Goal: Use online tool/utility: Utilize a website feature to perform a specific function

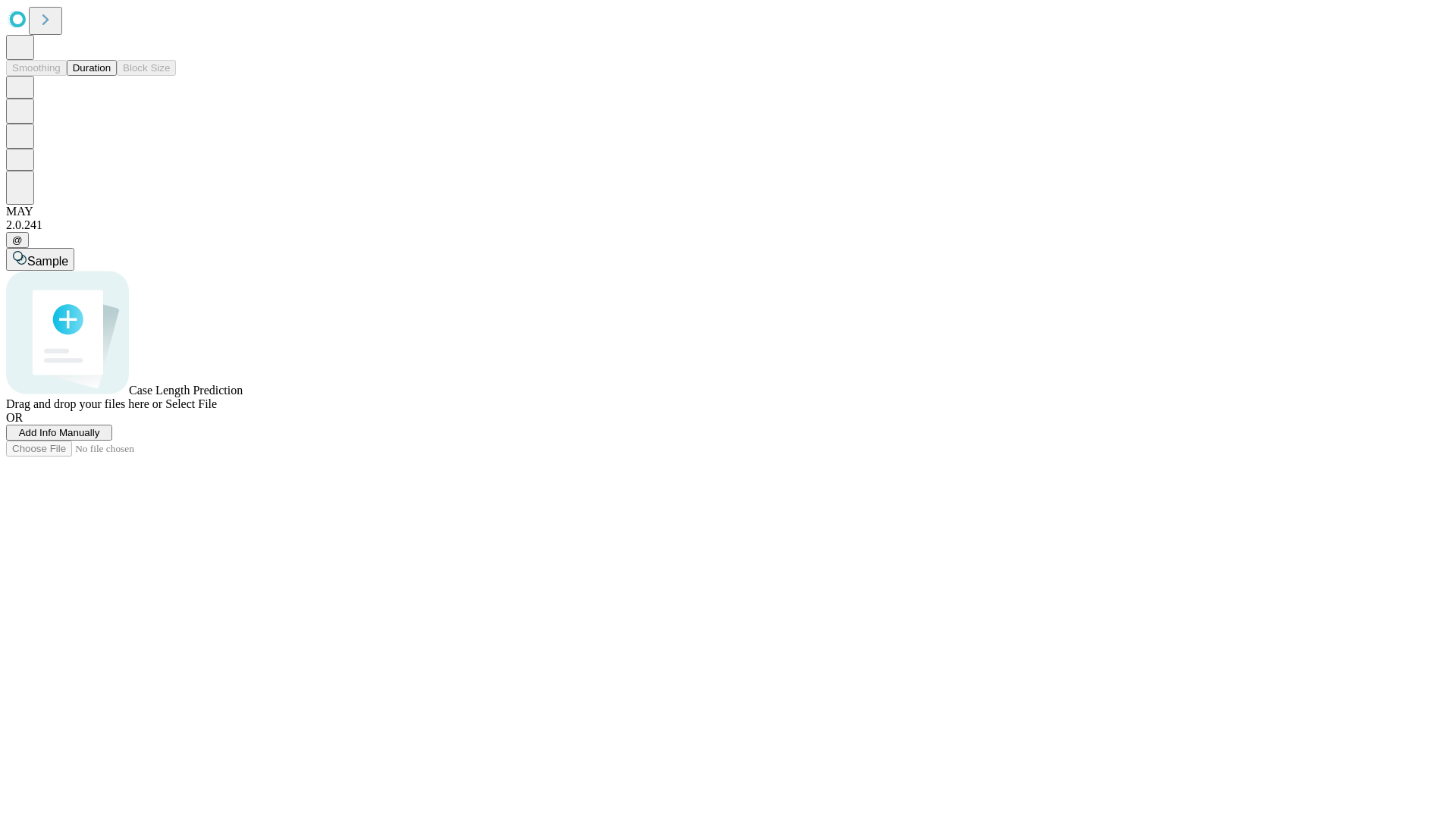
click at [111, 76] on button "Duration" at bounding box center [92, 68] width 50 height 16
click at [68, 255] on span "Sample" at bounding box center [47, 261] width 41 height 13
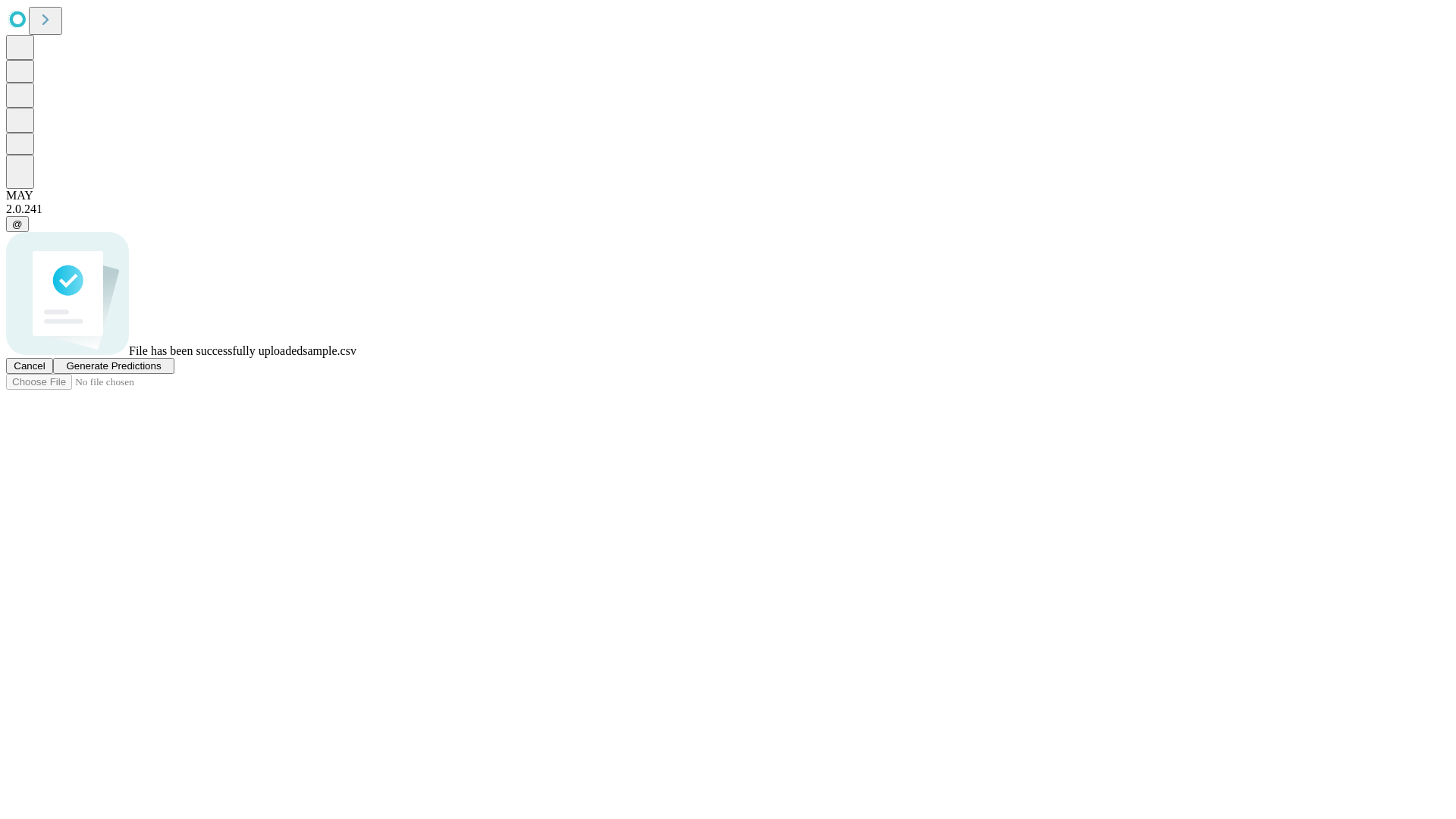
click at [161, 372] on span "Generate Predictions" at bounding box center [113, 366] width 95 height 12
